Goal: Information Seeking & Learning: Understand process/instructions

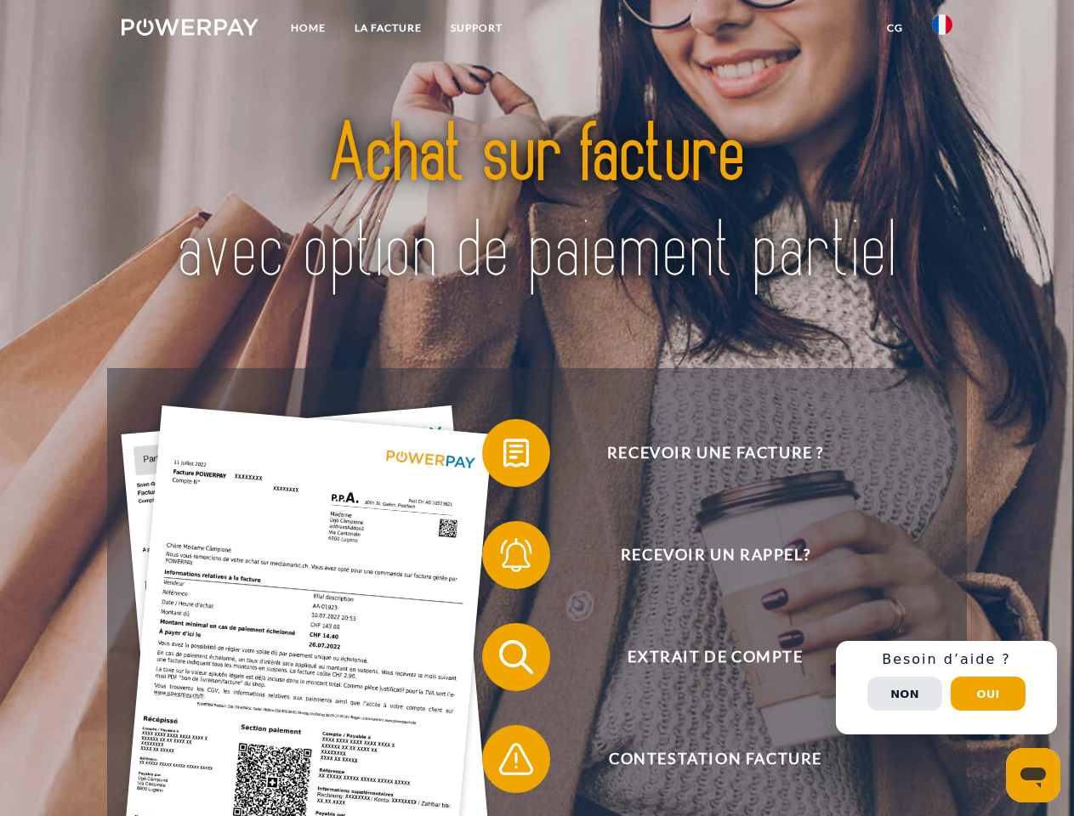
click at [190, 30] on img at bounding box center [190, 27] width 137 height 17
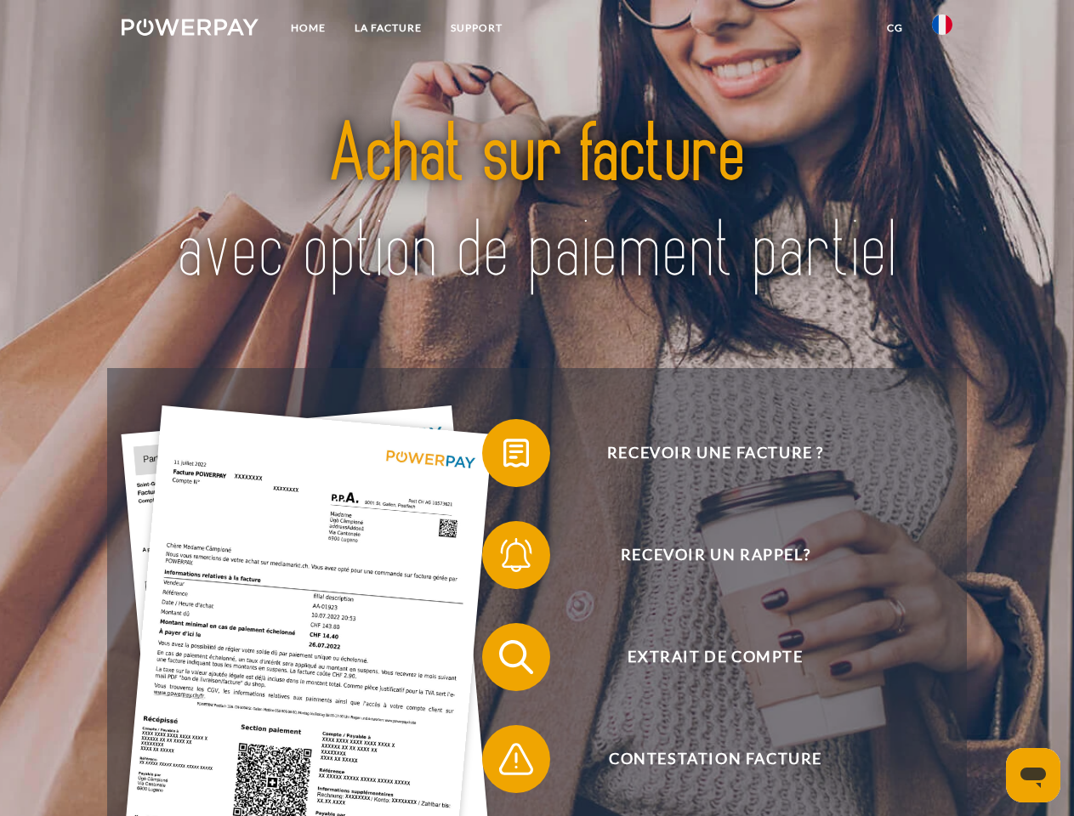
click at [942, 30] on img at bounding box center [942, 24] width 20 height 20
click at [895, 28] on link "CG" at bounding box center [894, 28] width 45 height 31
click at [503, 457] on span at bounding box center [490, 453] width 85 height 85
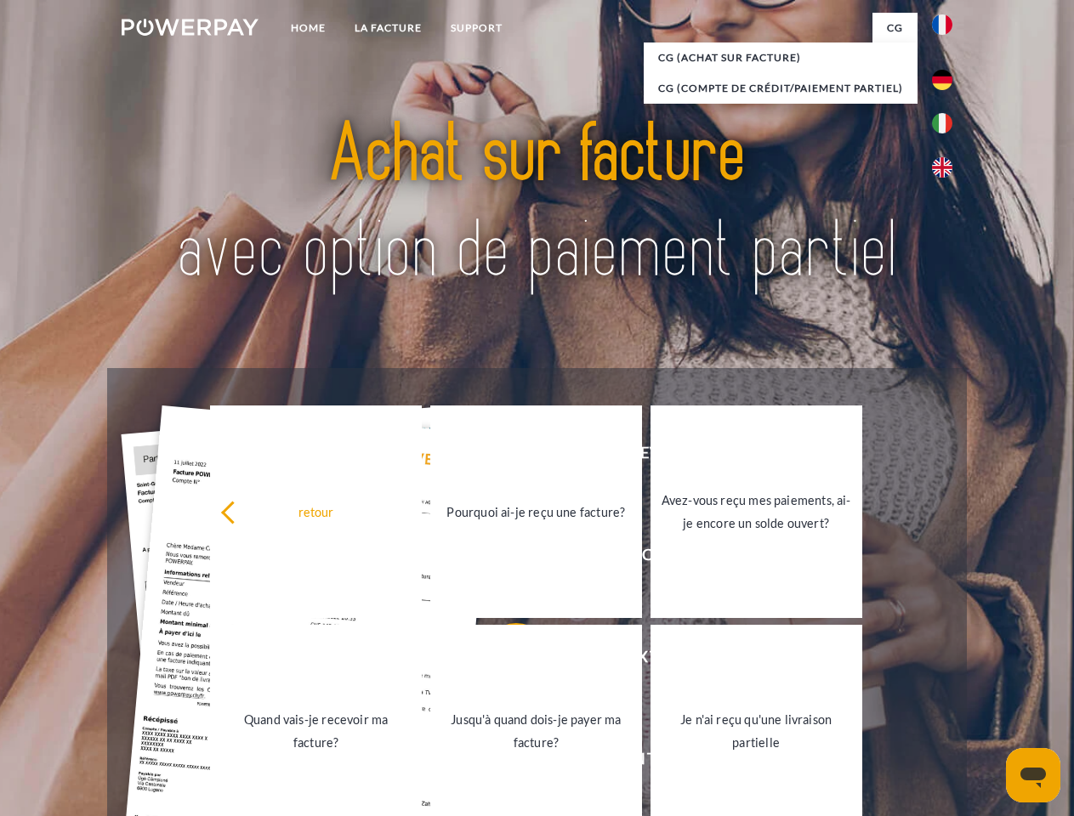
click at [503, 661] on link "Jusqu'à quand dois-je payer ma facture?" at bounding box center [536, 731] width 212 height 213
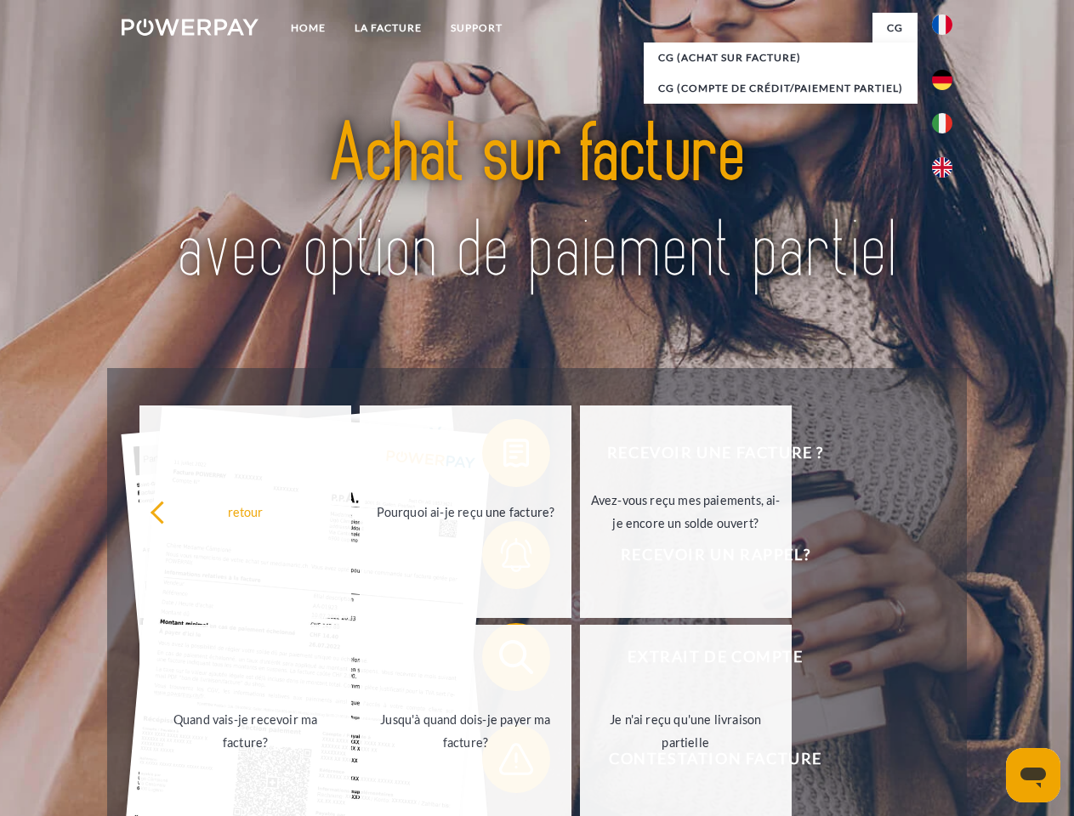
click at [503, 763] on span at bounding box center [490, 759] width 85 height 85
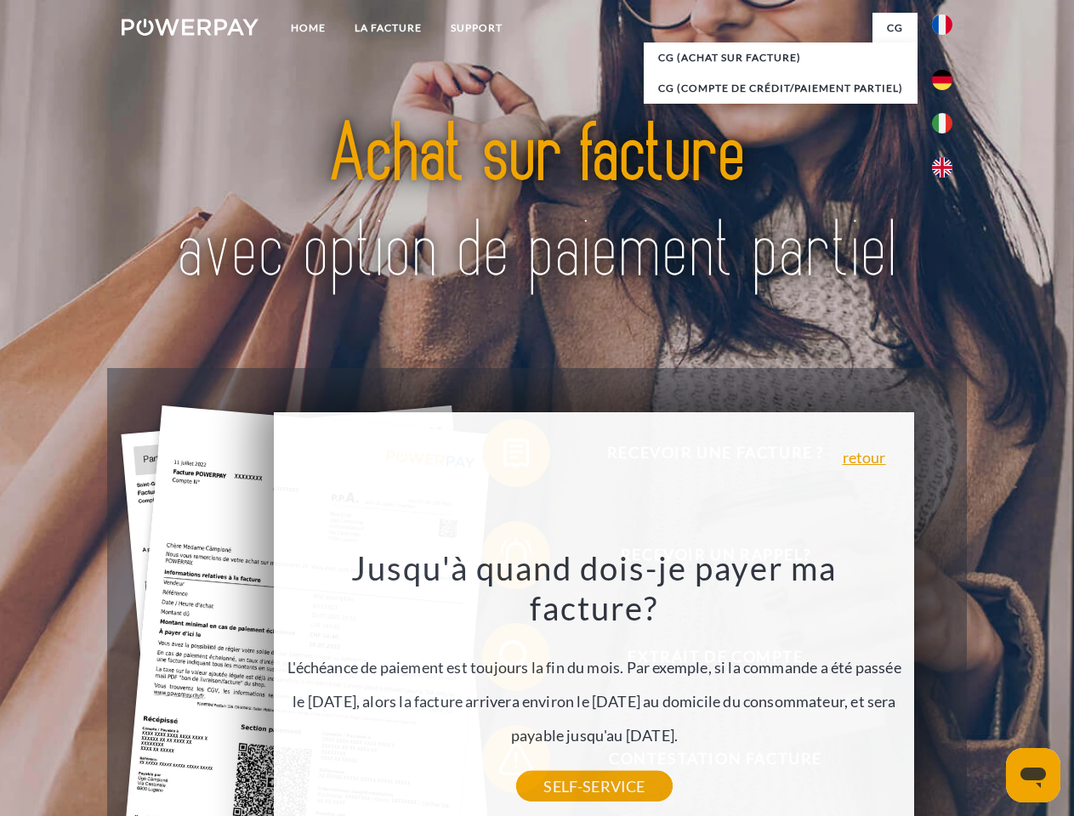
click at [946, 688] on div "Recevoir une facture ? Recevoir un rappel? Extrait de compte retour" at bounding box center [536, 708] width 859 height 680
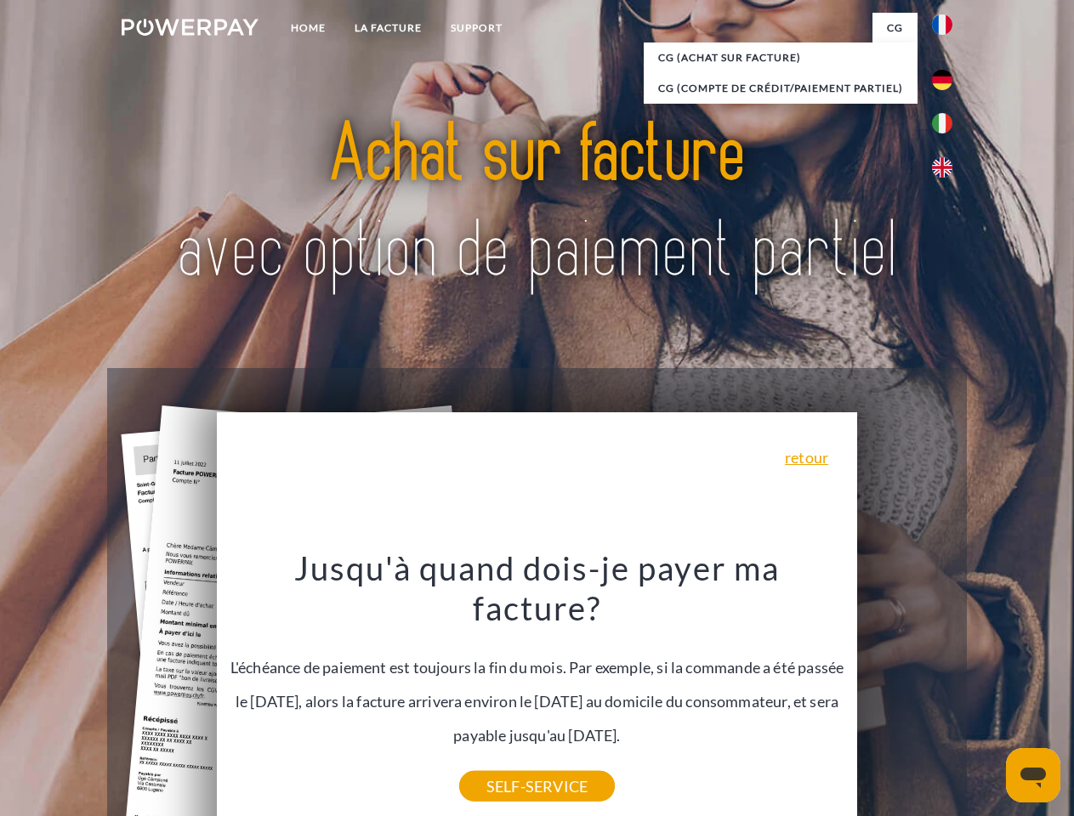
click at [905, 691] on span "Extrait de compte" at bounding box center [715, 657] width 417 height 68
click at [988, 694] on header "Home LA FACTURE Support" at bounding box center [537, 587] width 1074 height 1174
